Goal: Task Accomplishment & Management: Manage account settings

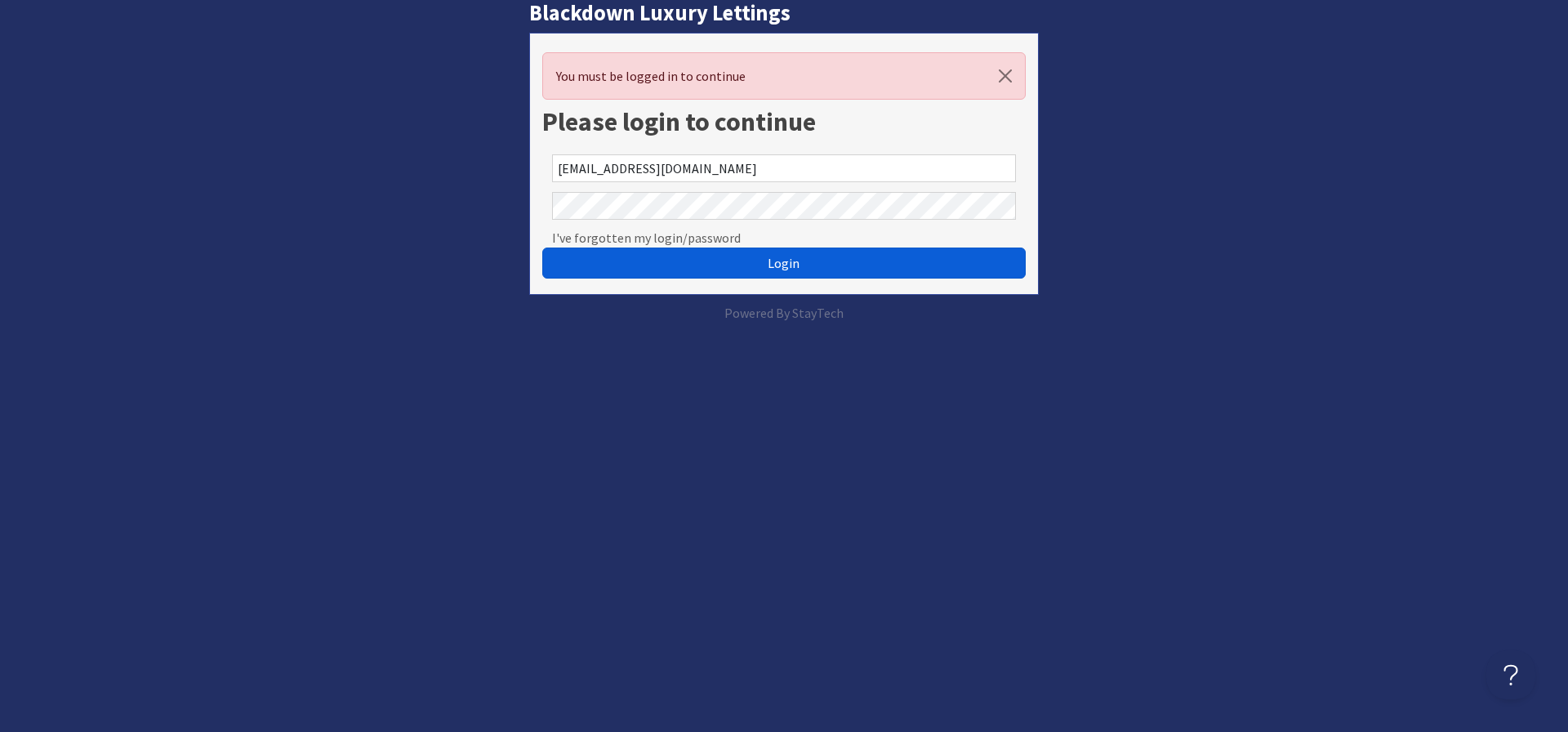
click at [745, 276] on button "Login" at bounding box center [784, 263] width 483 height 31
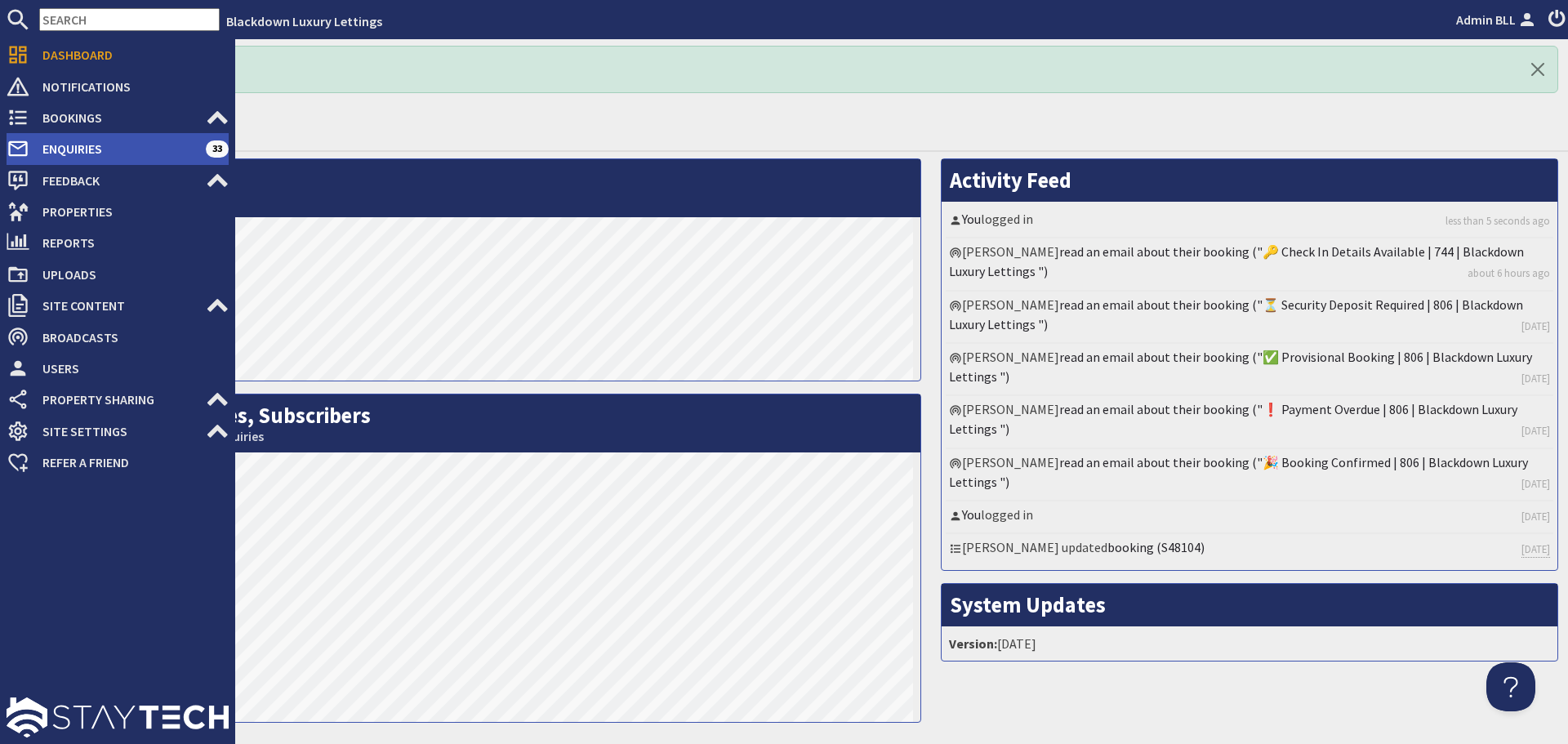
click at [85, 151] on span "Enquiries" at bounding box center [118, 148] width 176 height 26
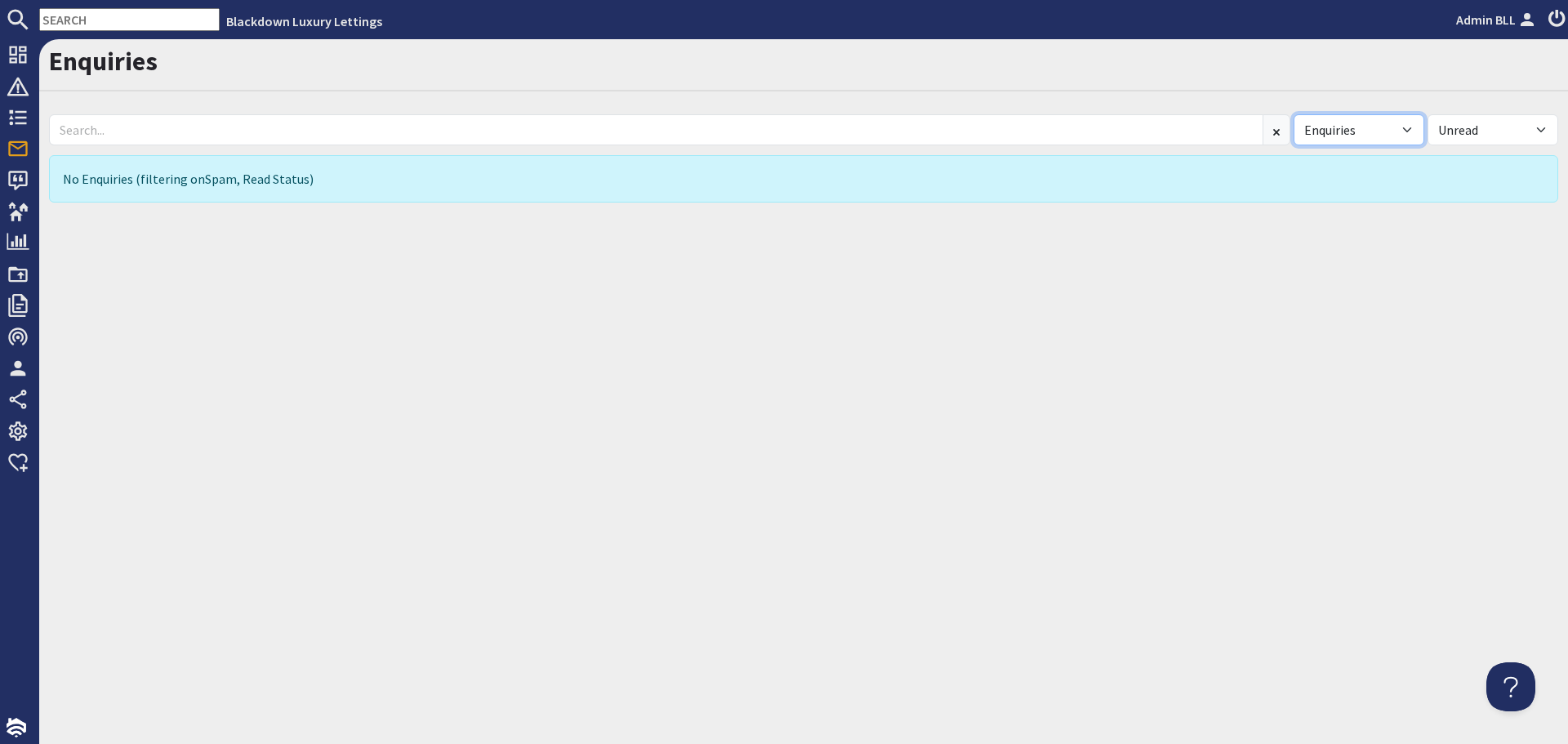
click at [1354, 126] on select "All Enquiries Spam" at bounding box center [1359, 130] width 131 height 31
click at [1293, 114] on select "All Enquiries Spam" at bounding box center [1359, 130] width 131 height 31
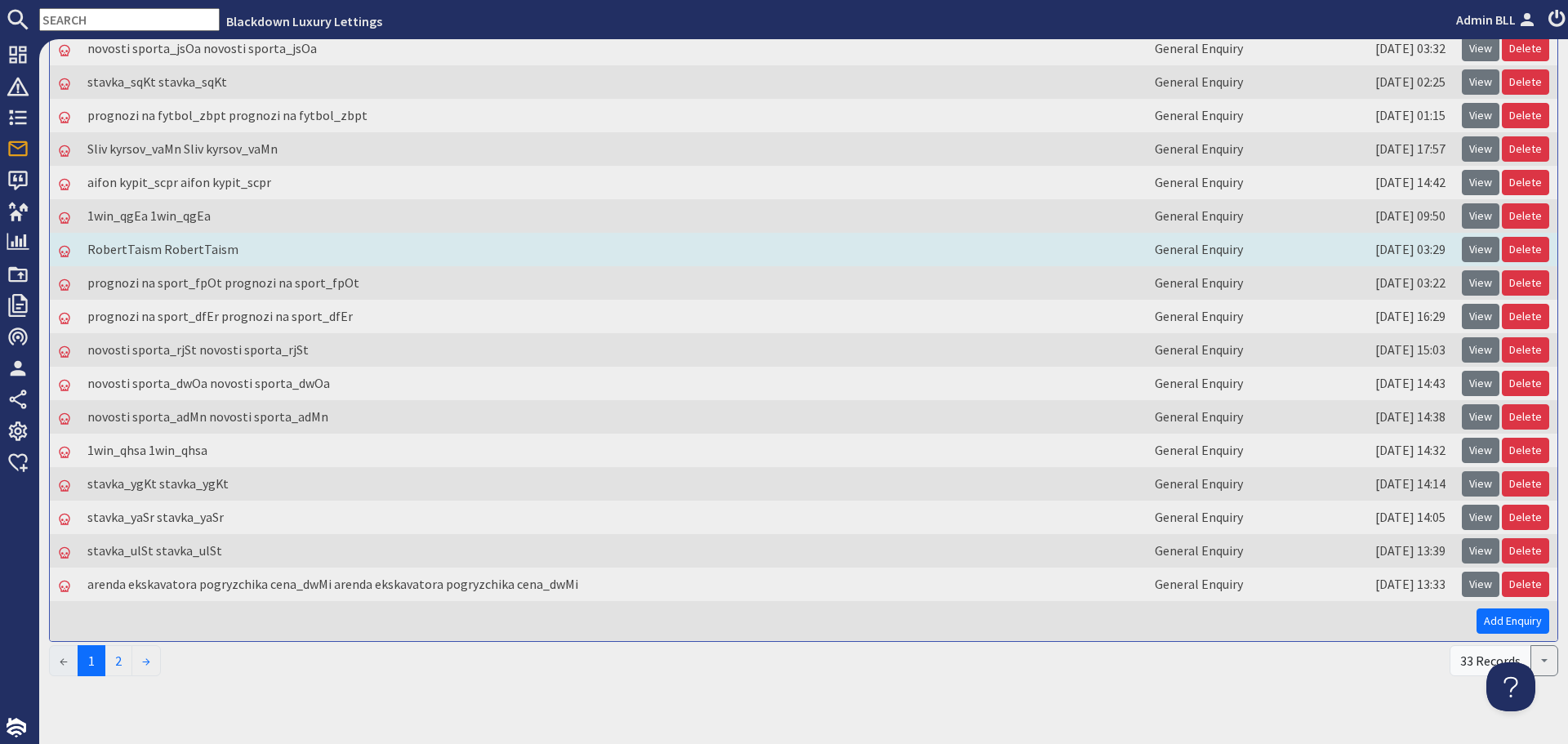
scroll to position [263, 0]
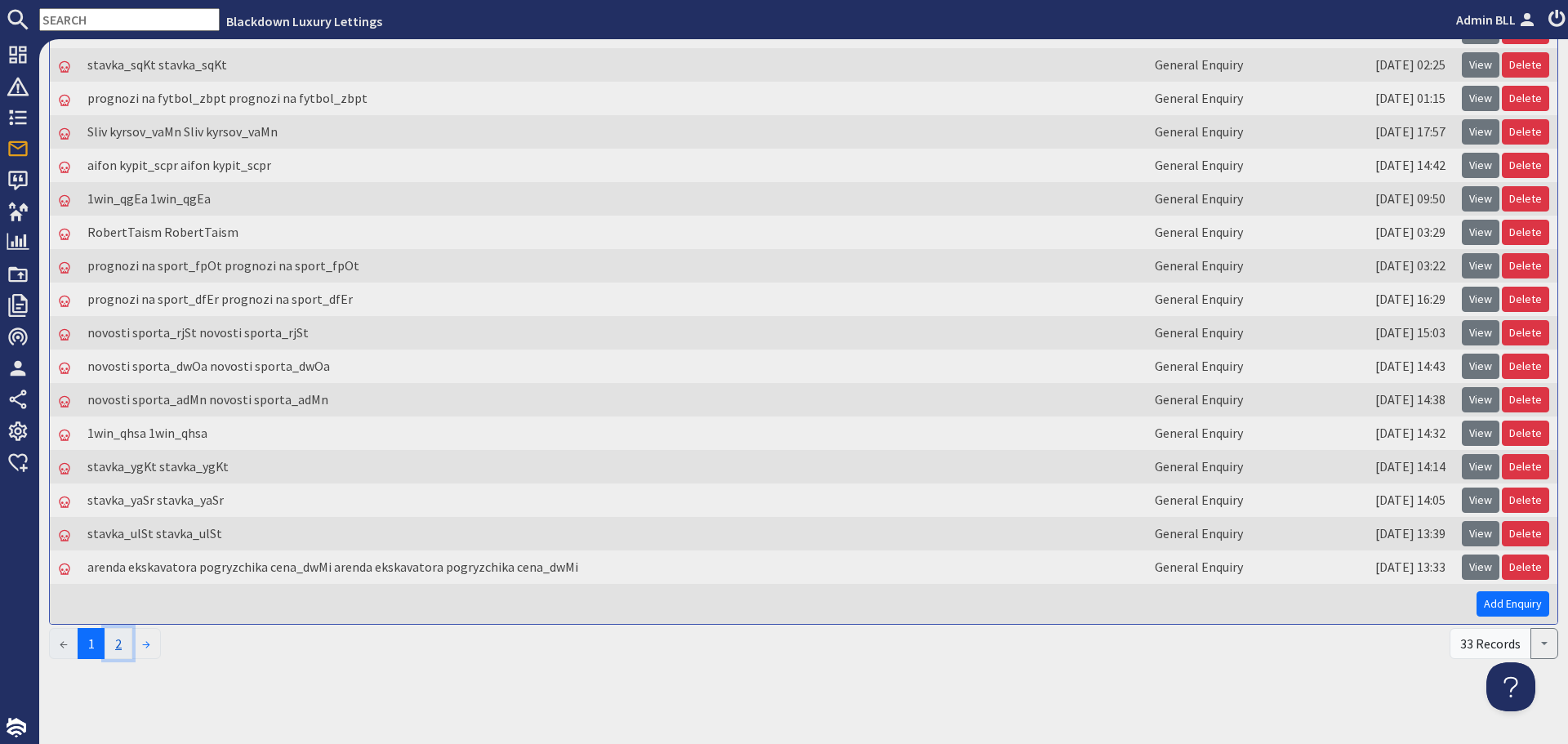
click at [125, 647] on link "2" at bounding box center [119, 644] width 28 height 31
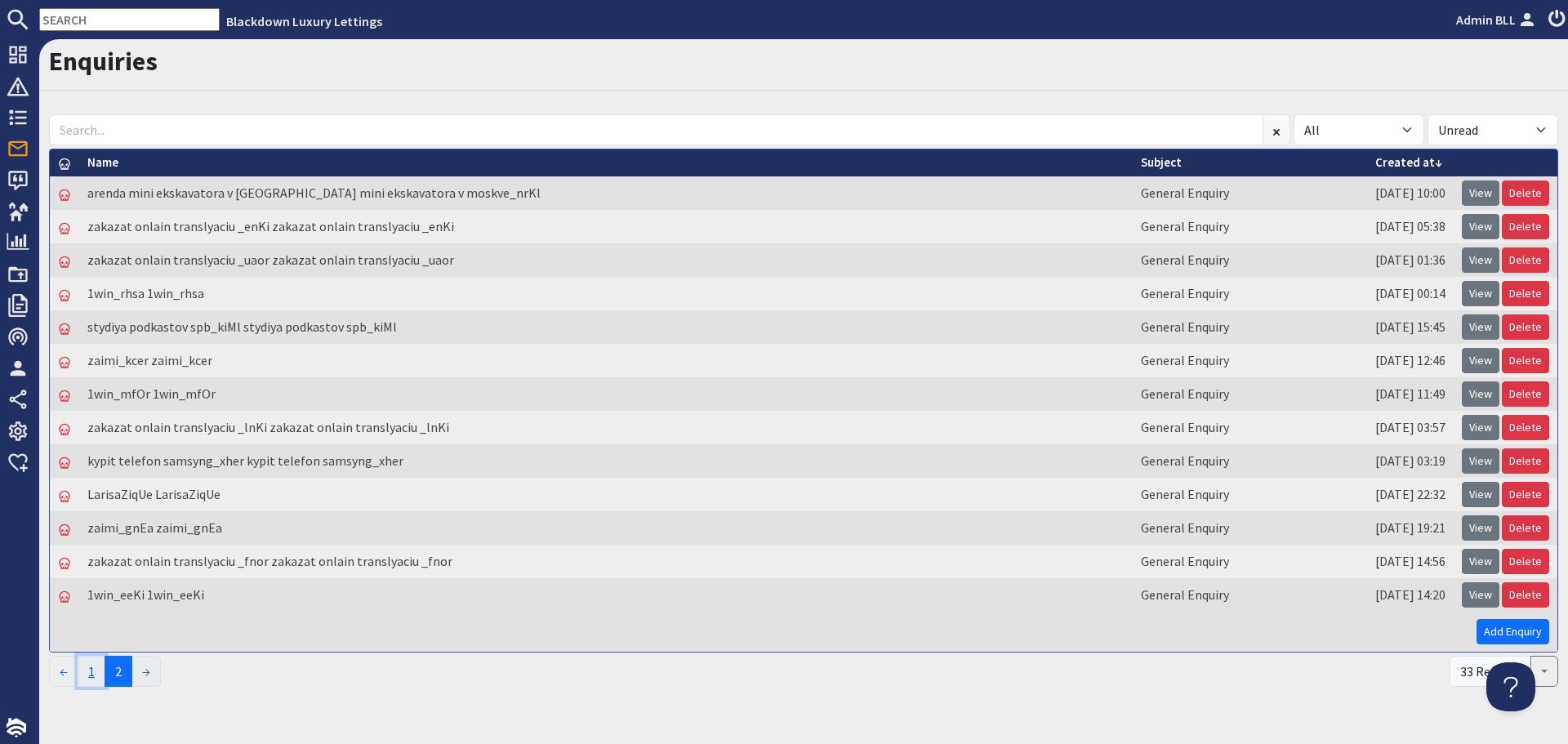
click at [95, 676] on link "1" at bounding box center [92, 672] width 28 height 31
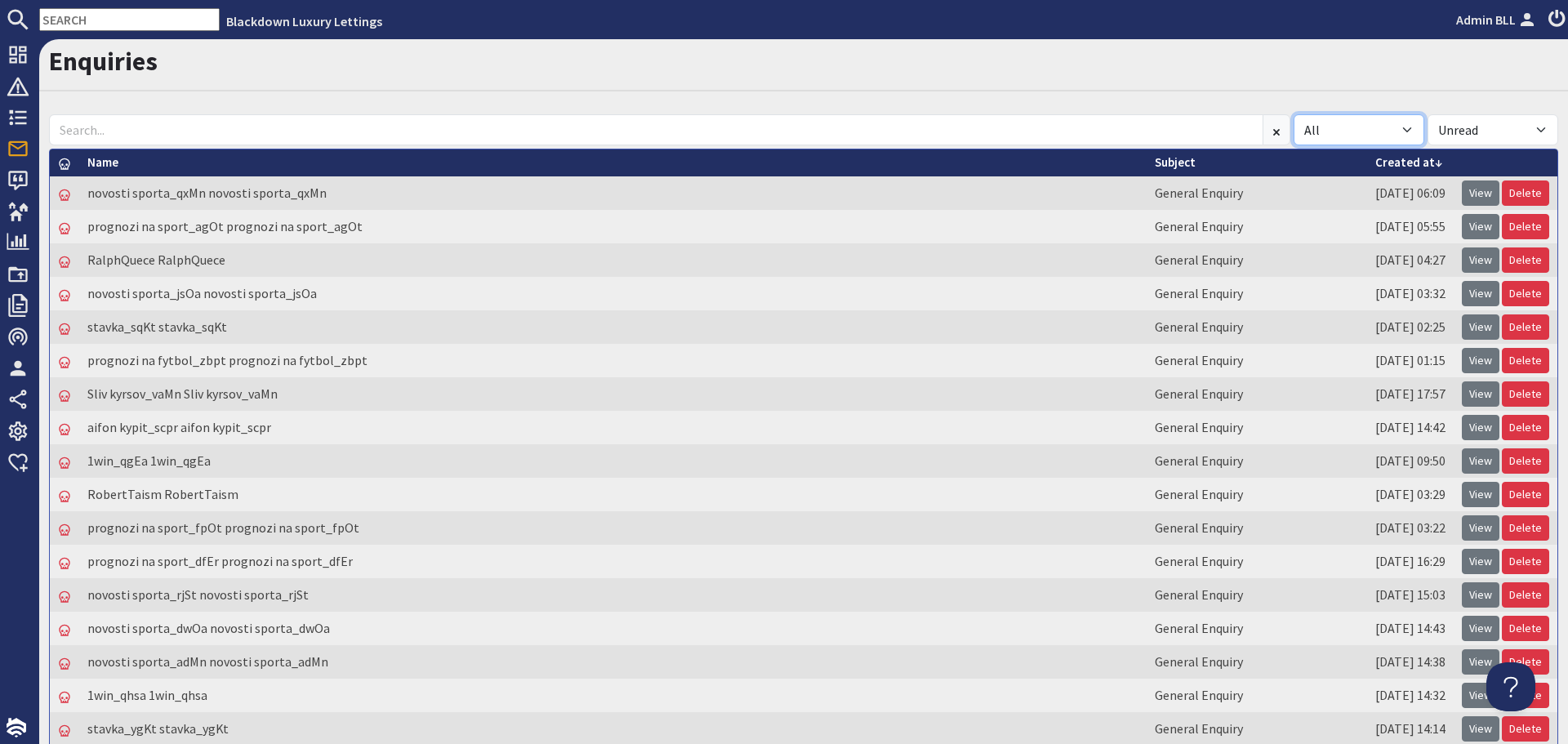
click at [1324, 133] on select "All Enquiries Spam" at bounding box center [1359, 130] width 131 height 31
select select "spam"
click at [1293, 114] on select "All Enquiries Spam" at bounding box center [1359, 130] width 131 height 31
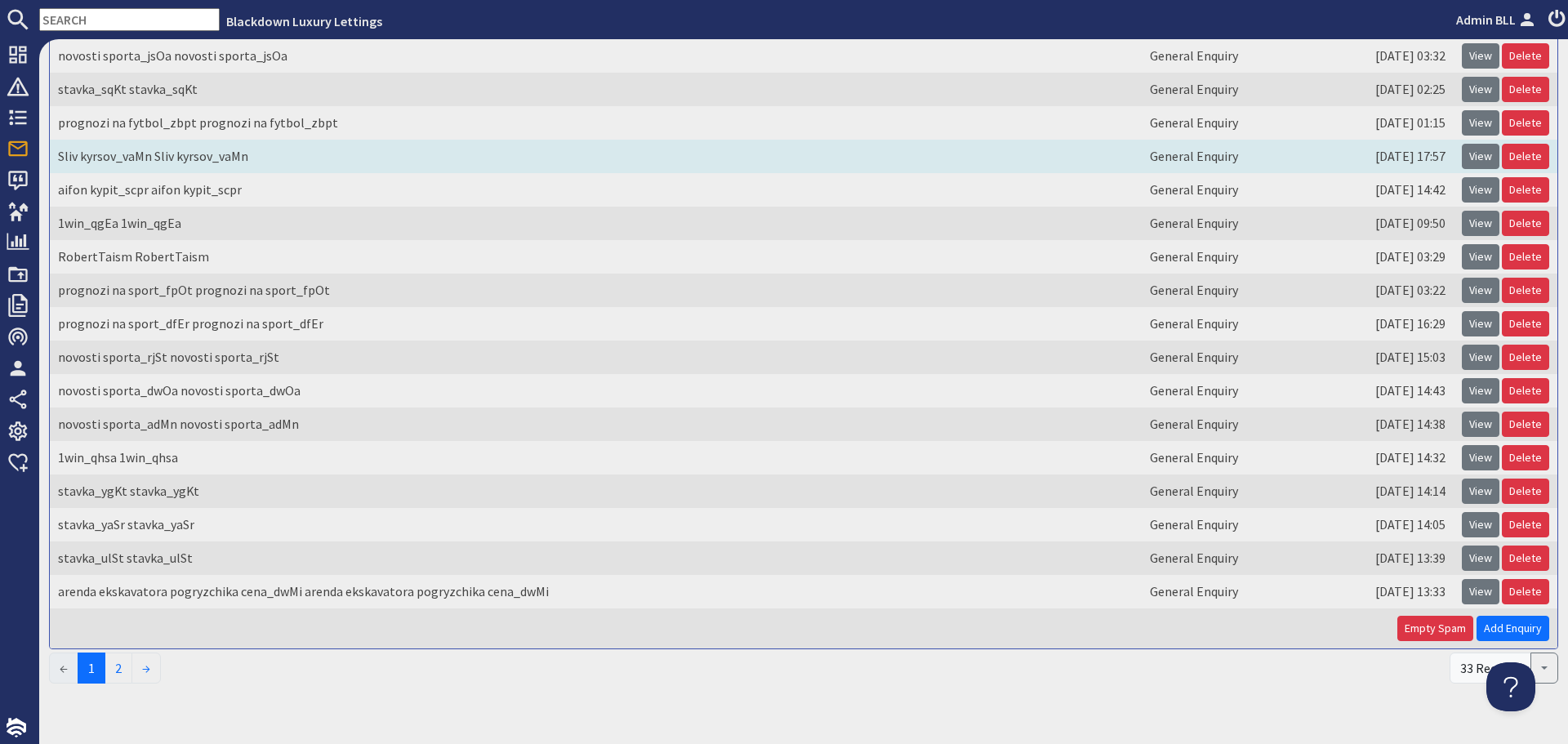
scroll to position [263, 0]
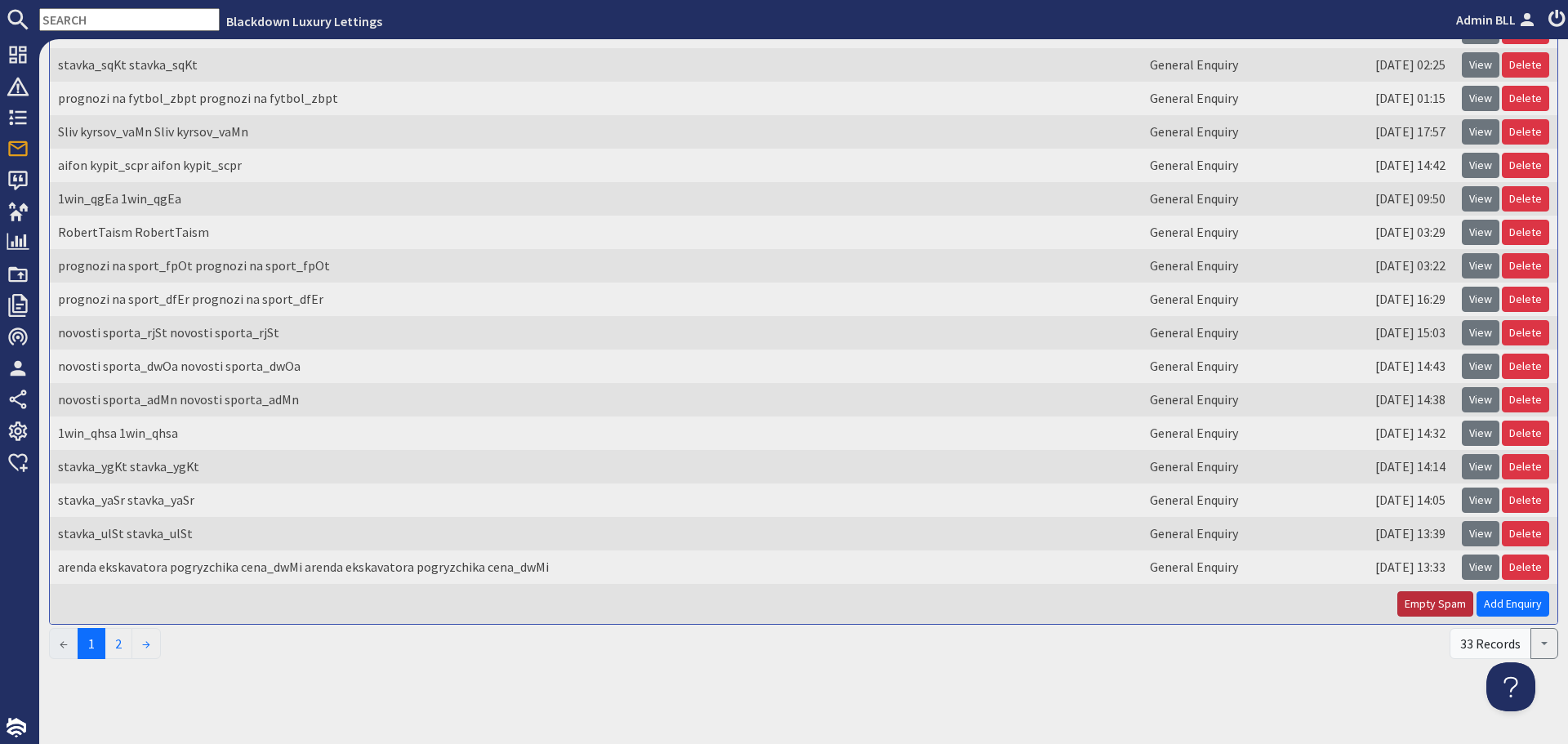
click at [1418, 602] on button "Empty Spam" at bounding box center [1435, 604] width 76 height 25
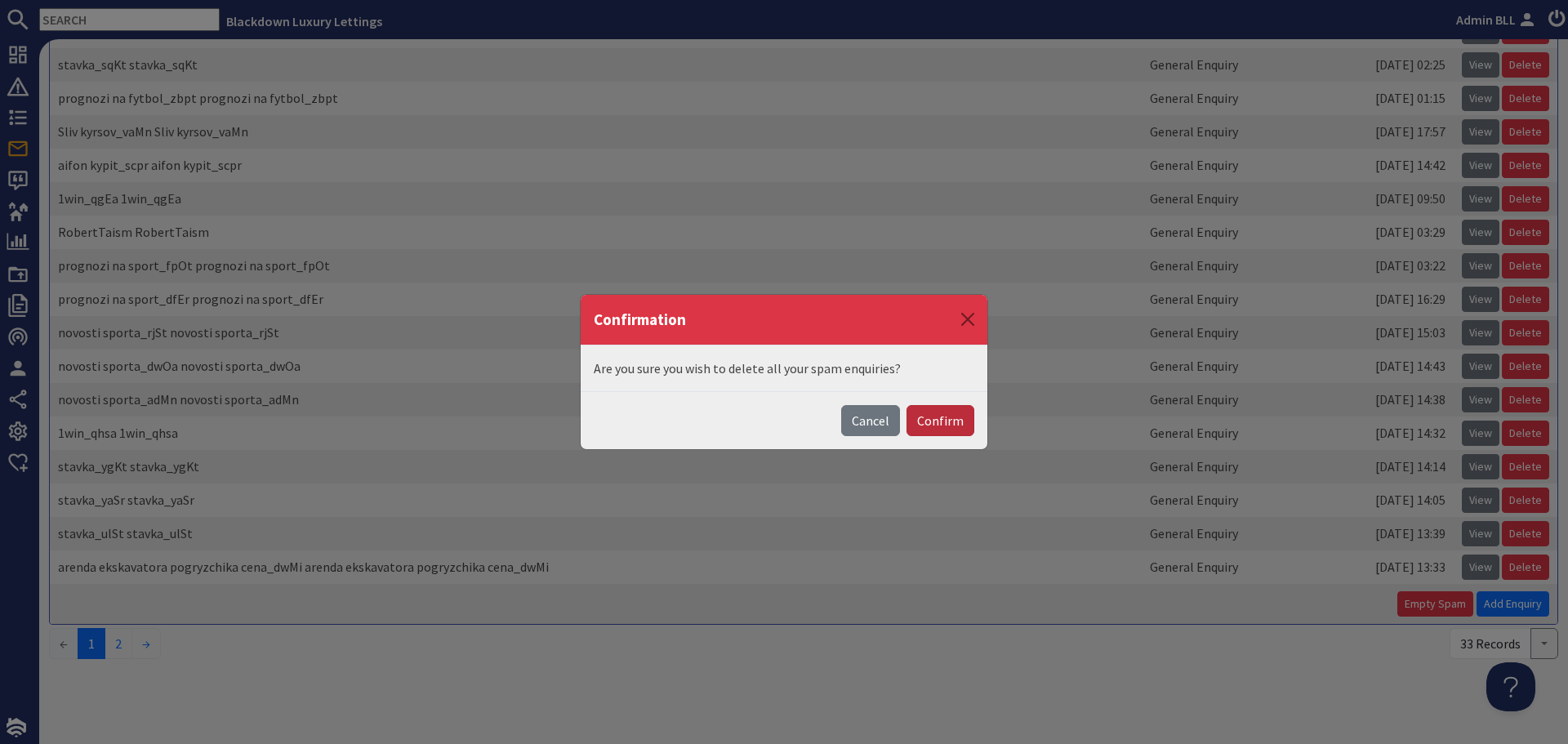
click at [925, 421] on button "Confirm" at bounding box center [940, 420] width 68 height 31
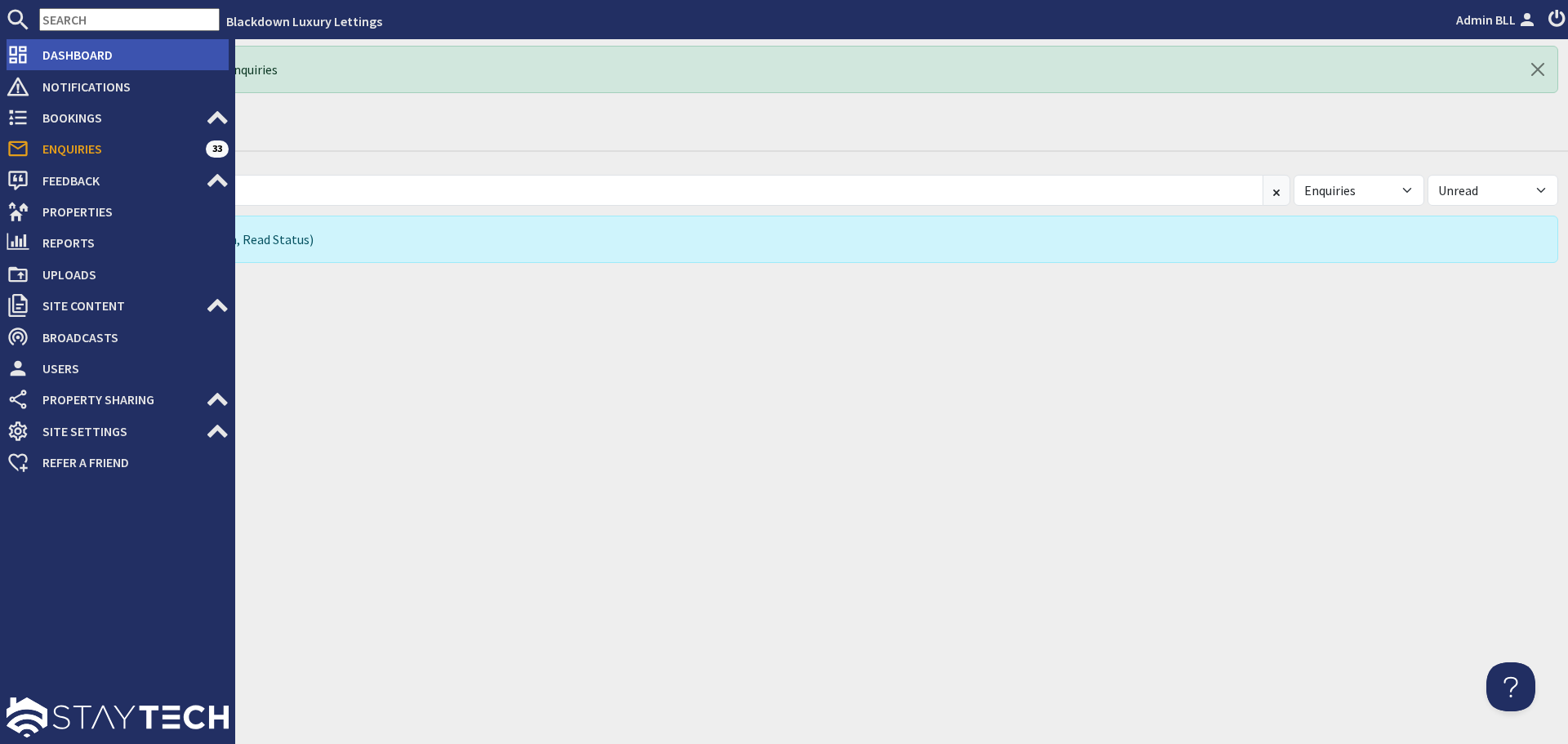
click at [84, 51] on span "Dashboard" at bounding box center [129, 55] width 199 height 26
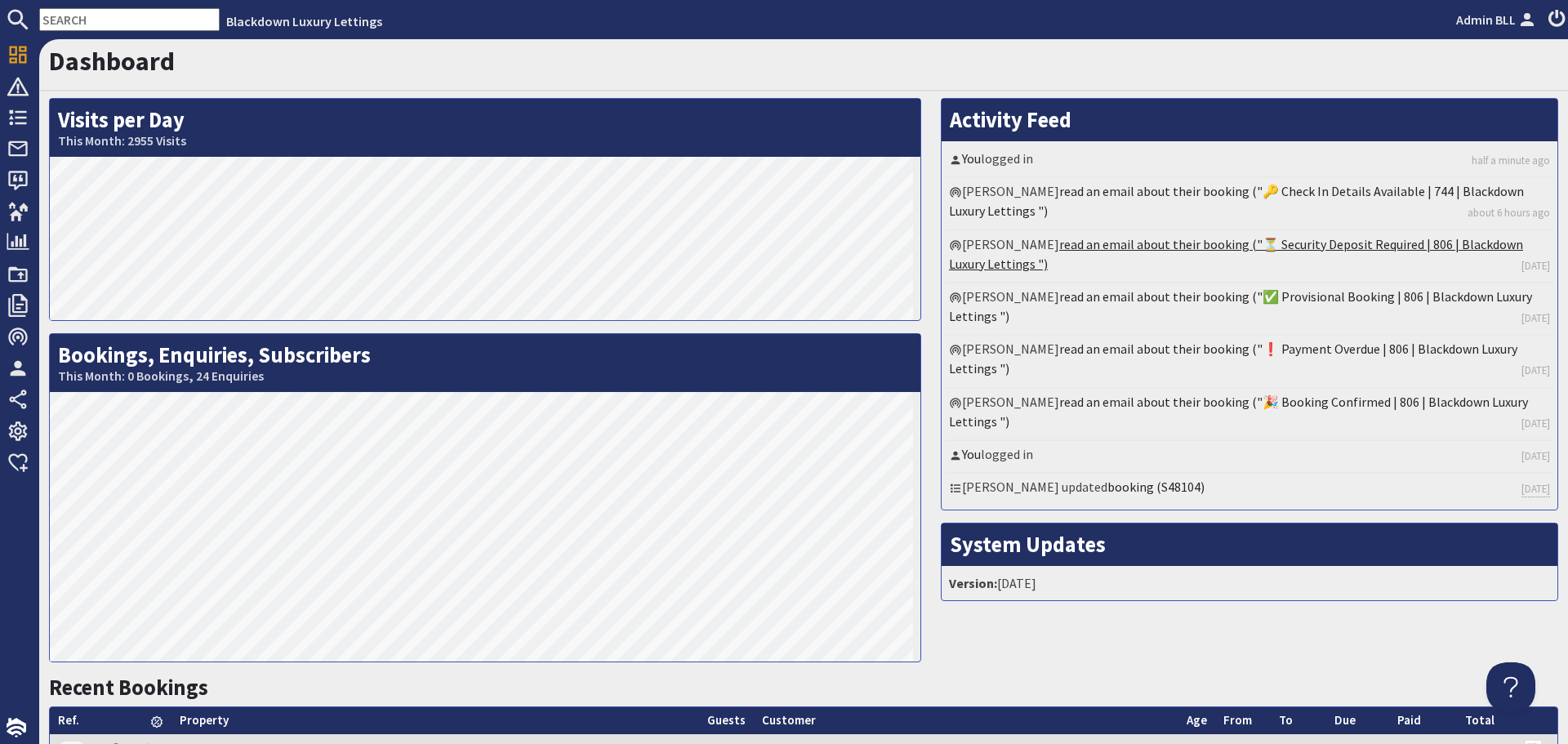
click at [1120, 246] on link "read an email about their booking ("⏳ Security Deposit Required | 806 | Blackdo…" at bounding box center [1236, 254] width 574 height 36
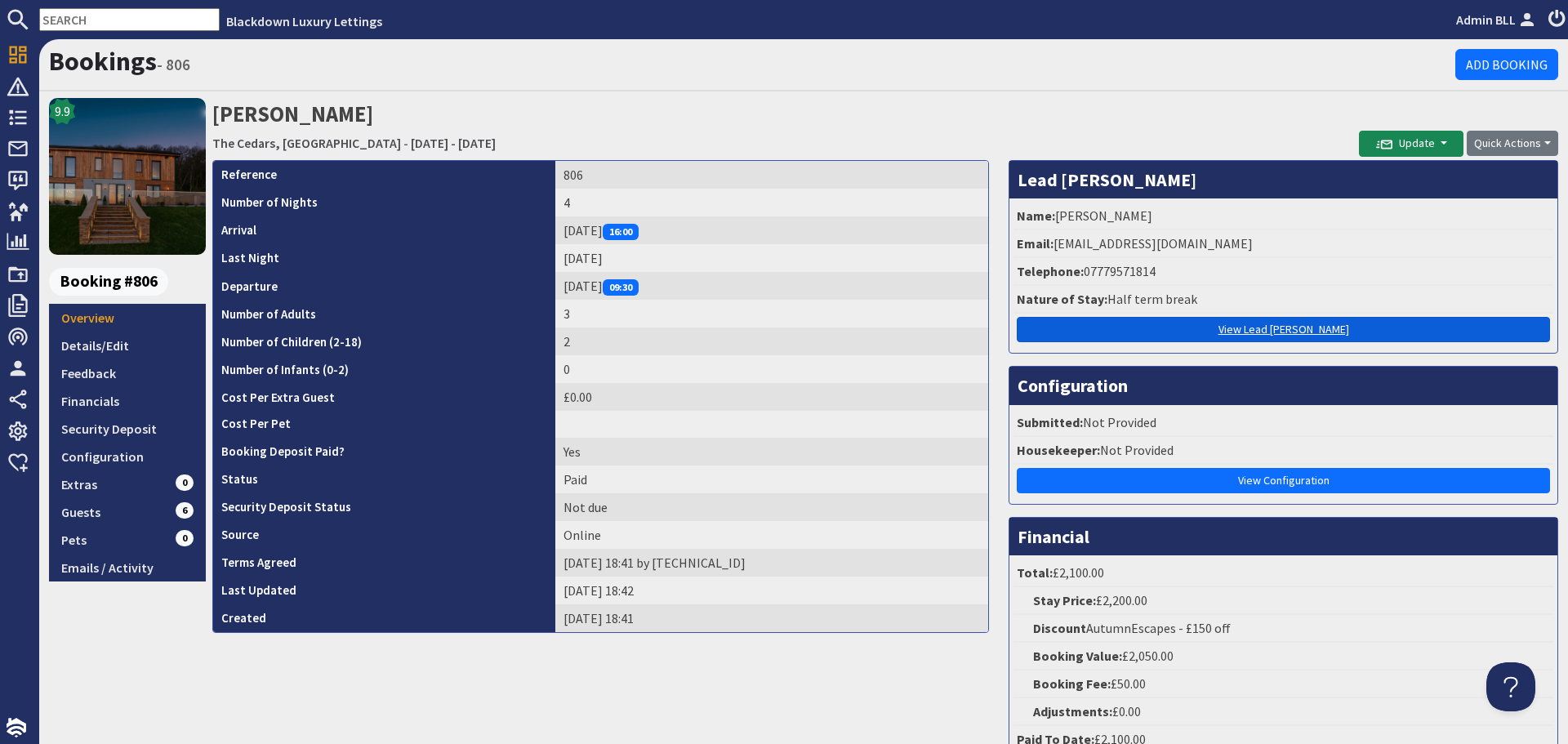
click at [1237, 326] on link "View Lead Booker" at bounding box center [1283, 329] width 533 height 25
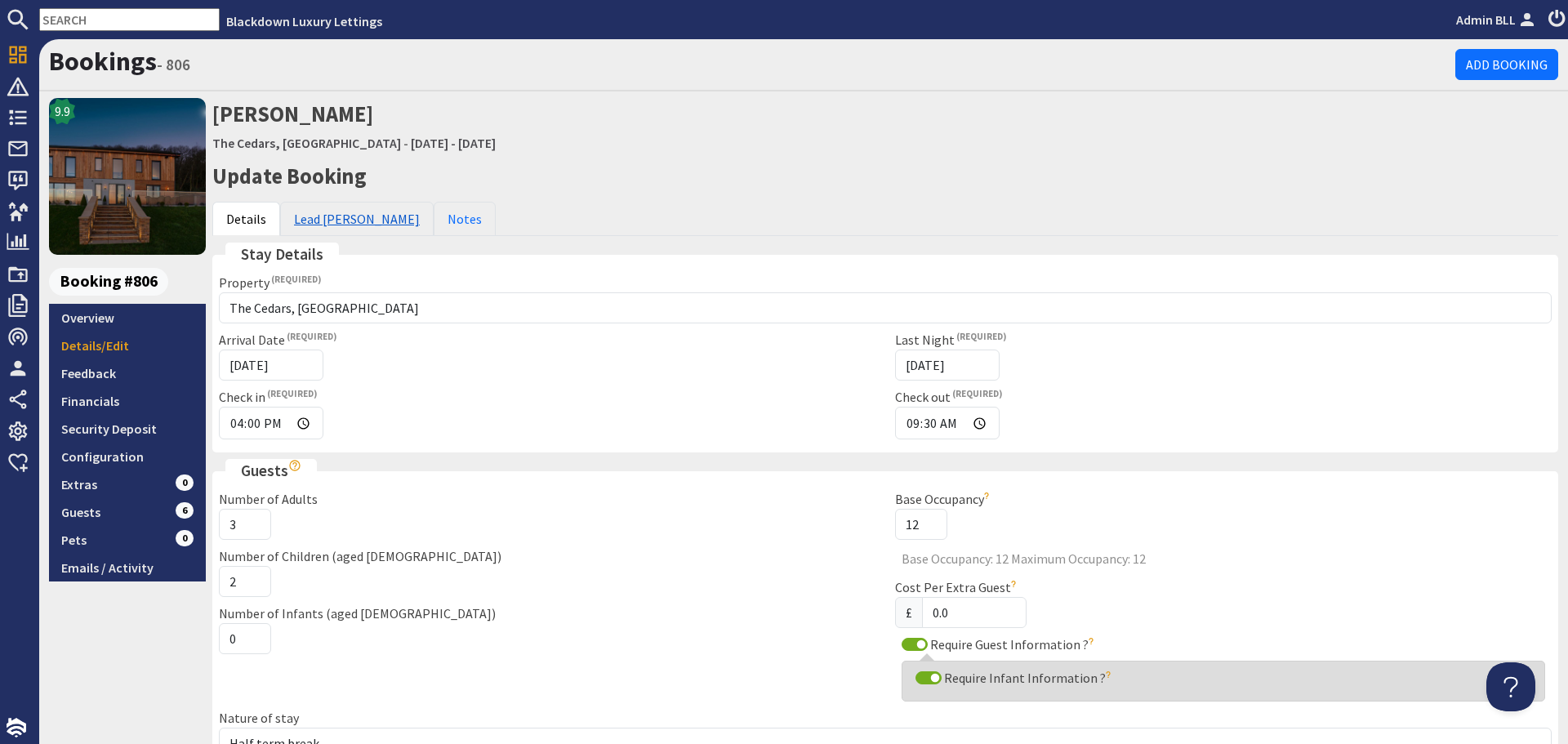
click at [350, 227] on link "Lead Booker" at bounding box center [357, 218] width 153 height 34
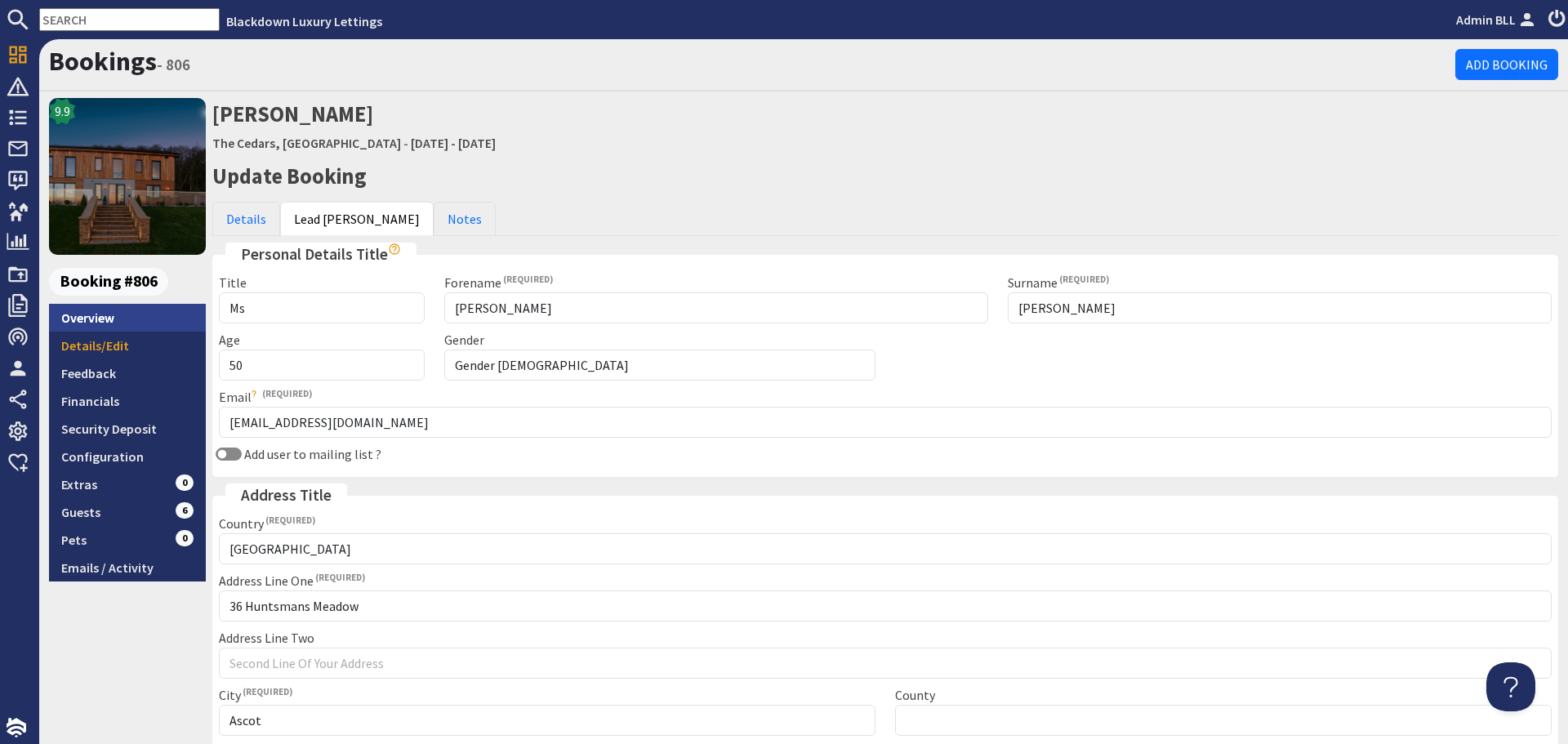
click at [95, 325] on link "Overview" at bounding box center [127, 317] width 157 height 28
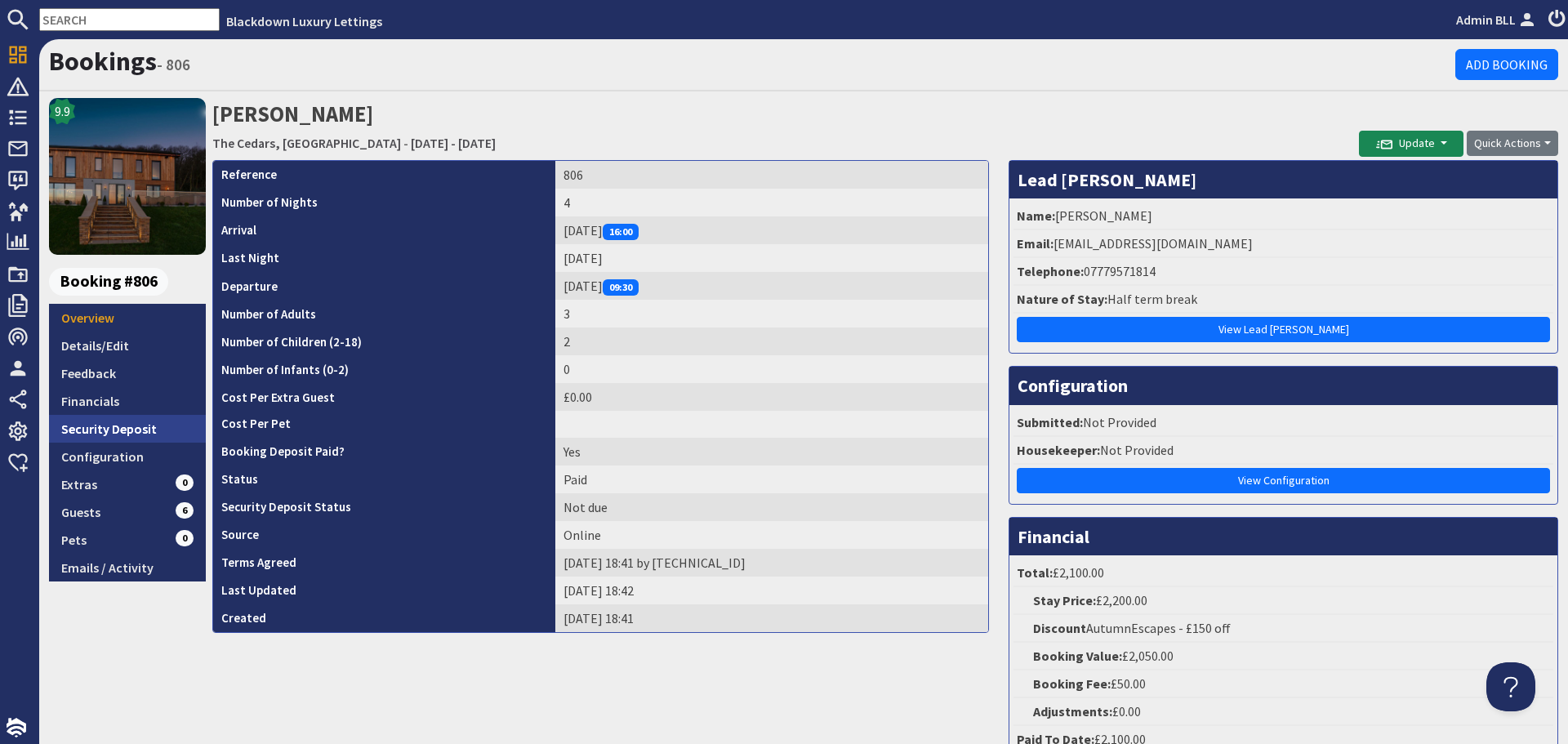
click at [78, 426] on link "Security Deposit" at bounding box center [127, 429] width 157 height 28
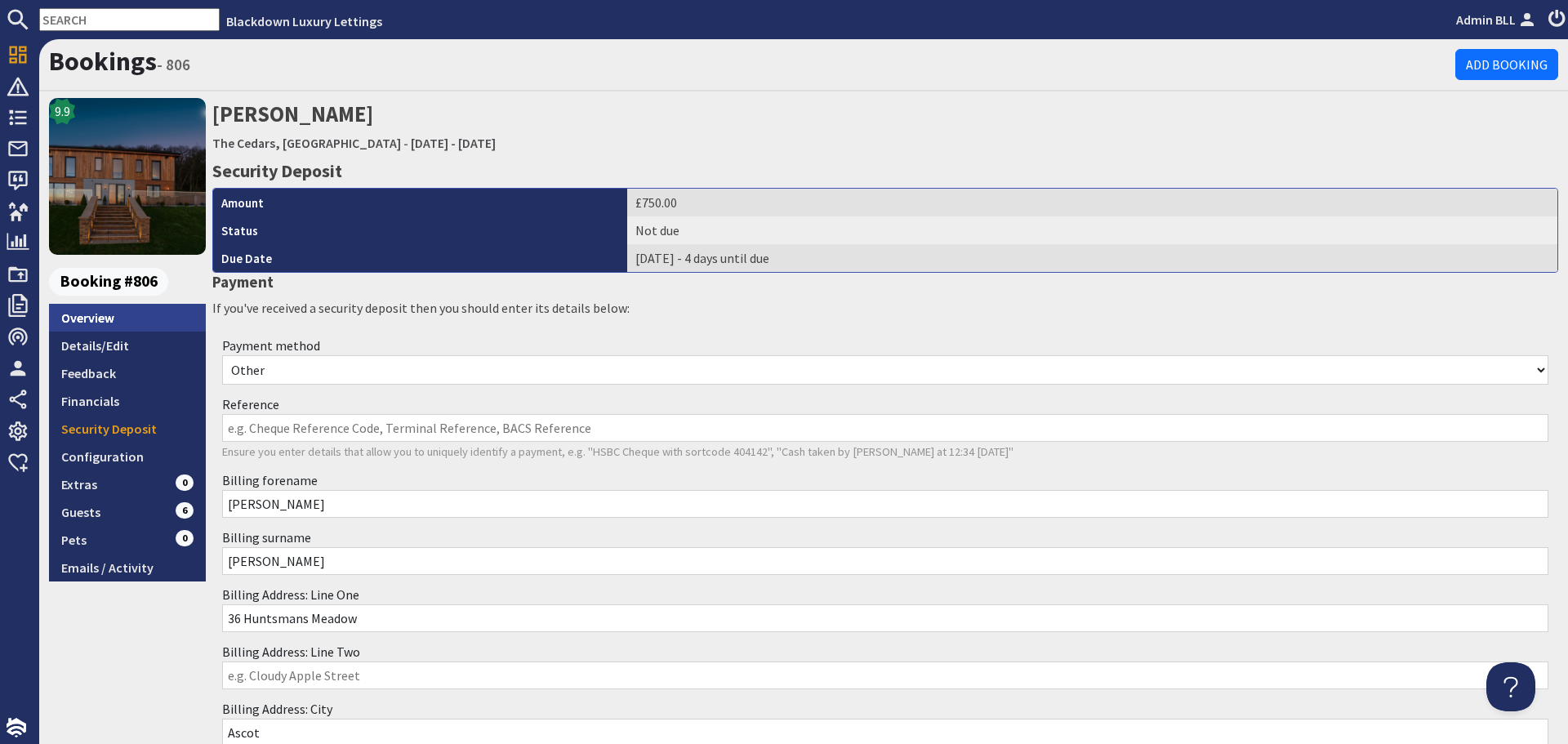
click at [98, 318] on link "Overview" at bounding box center [127, 317] width 157 height 28
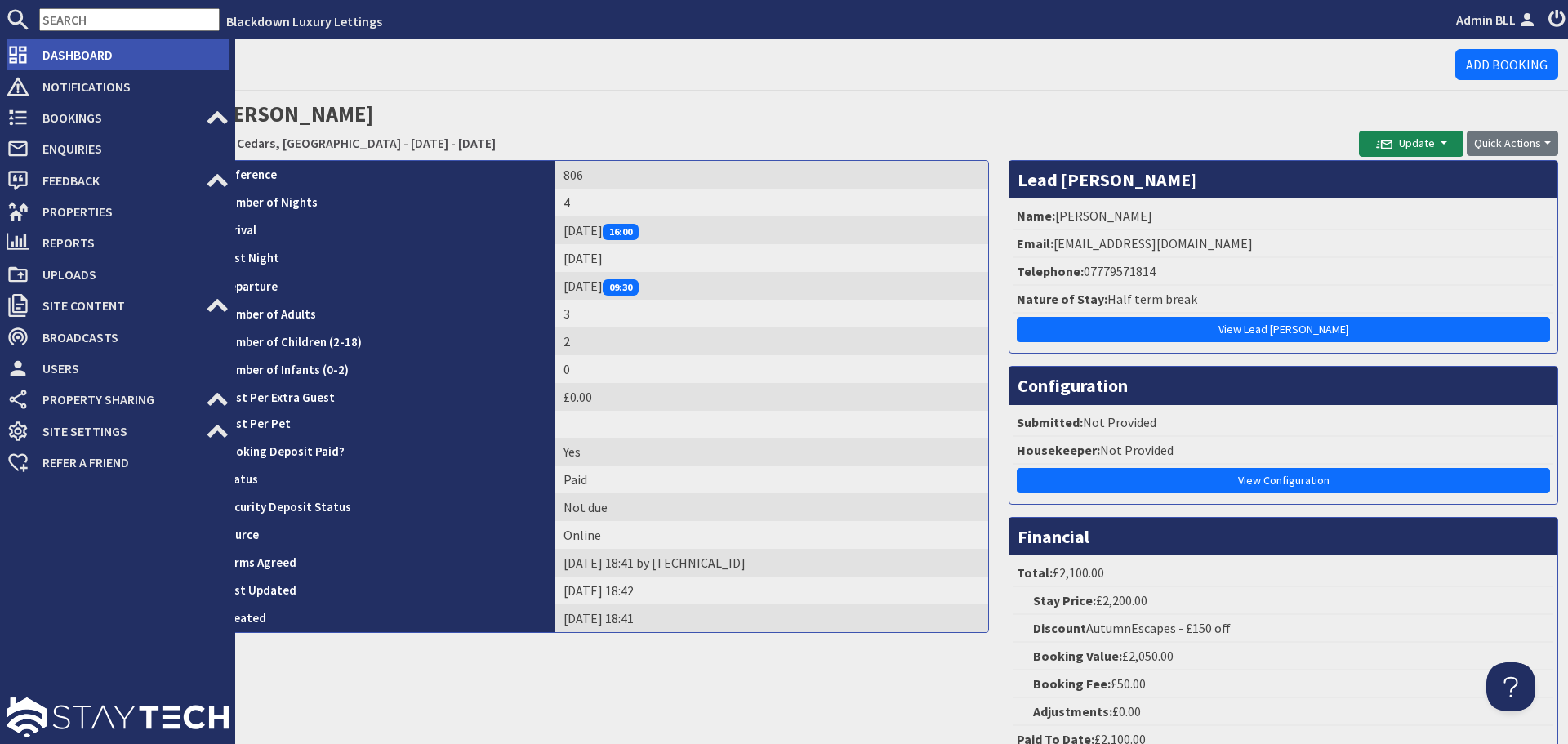
click at [40, 61] on span "Dashboard" at bounding box center [129, 55] width 199 height 26
